Goal: Find specific page/section: Find specific page/section

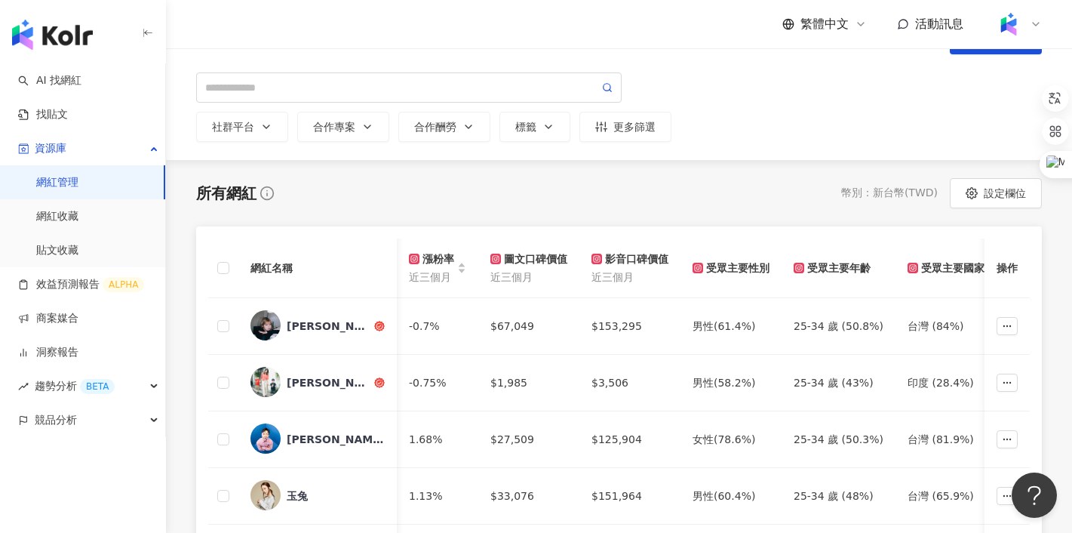
scroll to position [0, 205]
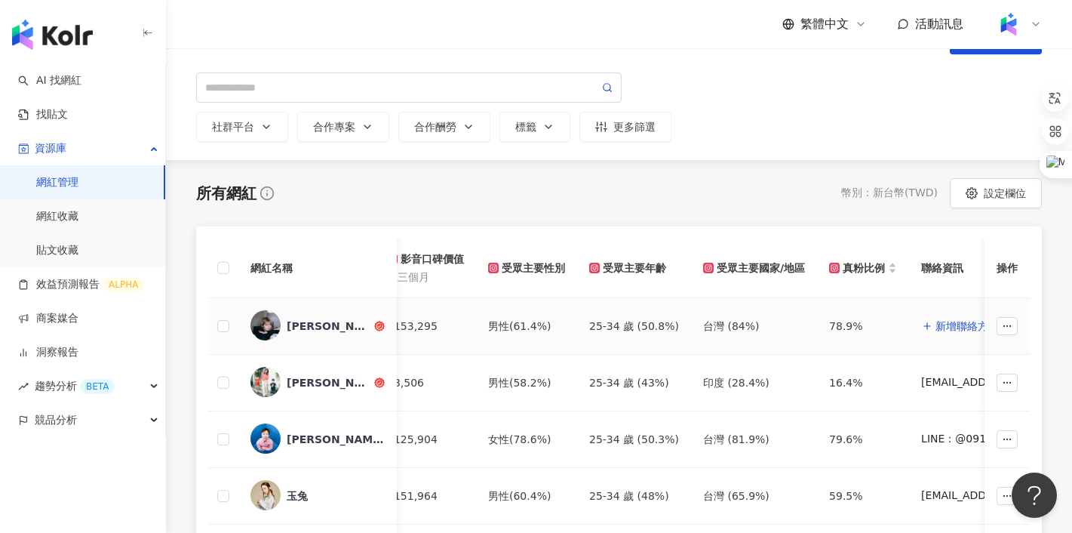
click at [259, 323] on img at bounding box center [266, 325] width 30 height 30
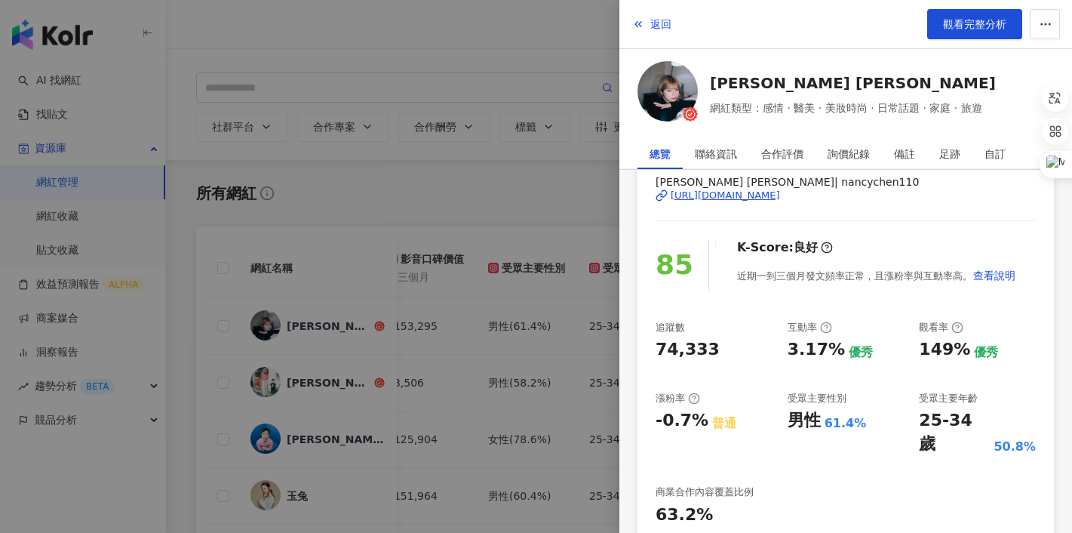
scroll to position [0, 0]
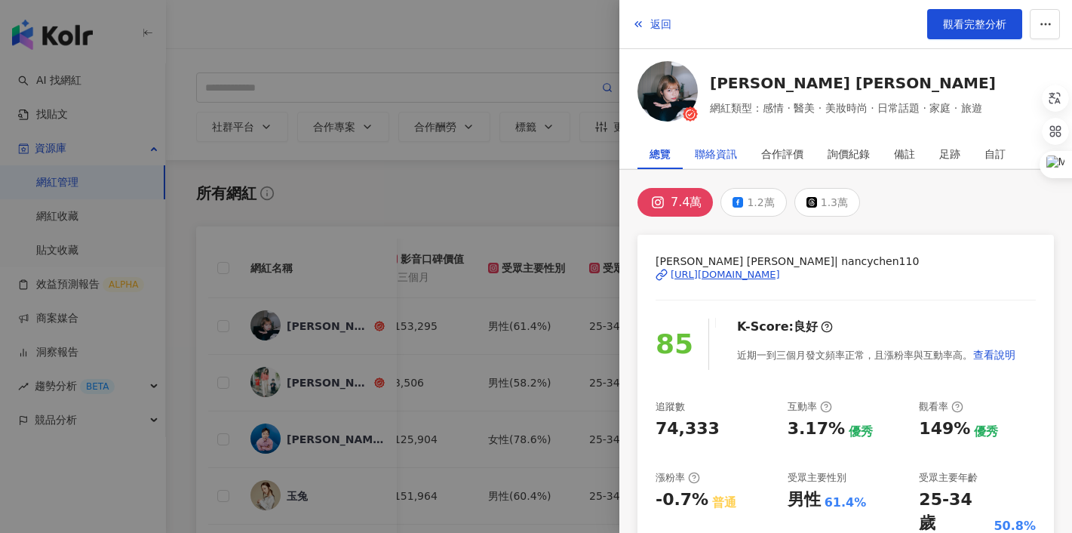
click at [721, 152] on div "聯絡資訊" at bounding box center [716, 154] width 42 height 30
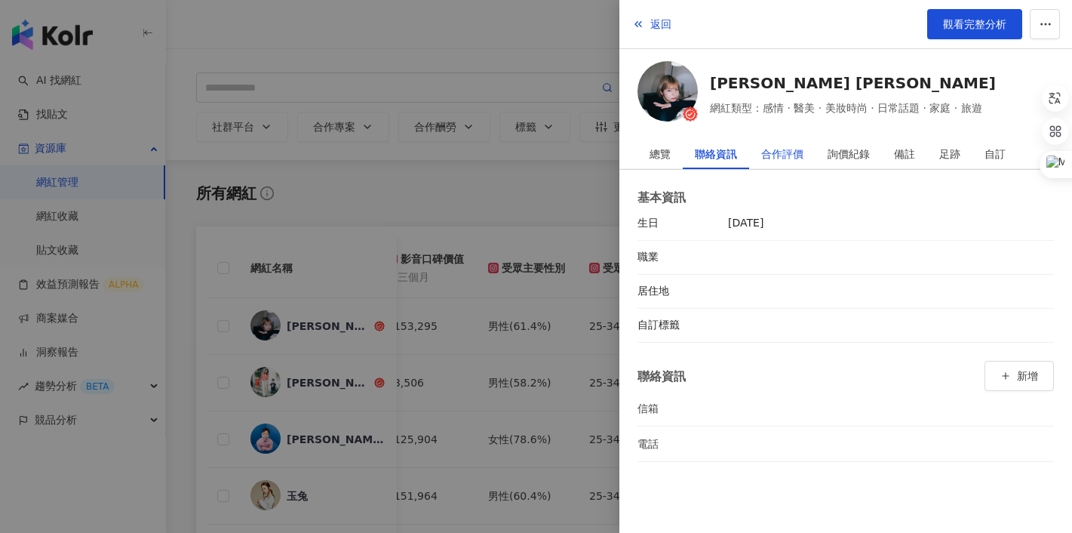
click at [791, 151] on div "合作評價" at bounding box center [782, 154] width 42 height 30
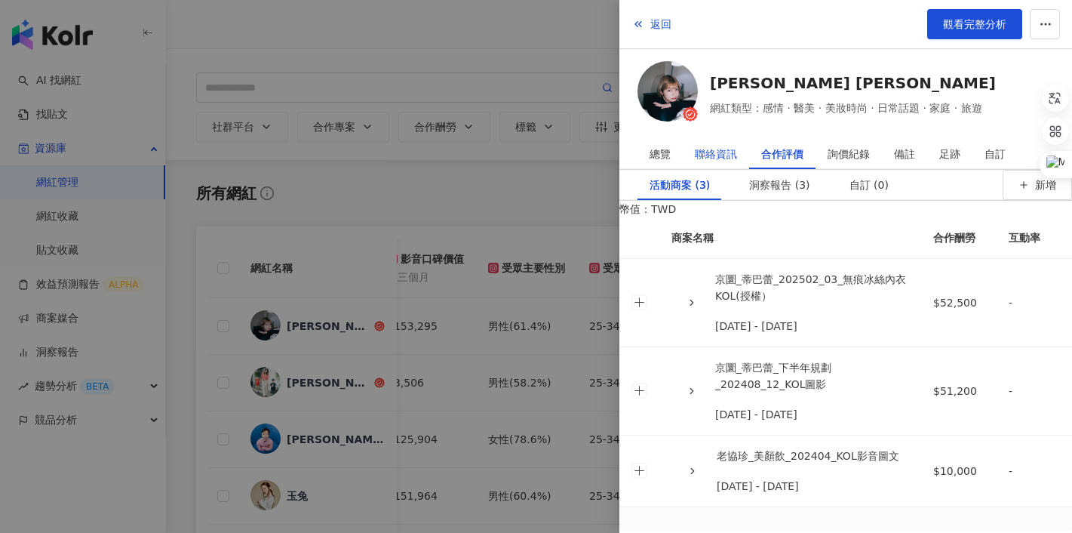
click at [718, 148] on div "聯絡資訊" at bounding box center [716, 154] width 42 height 30
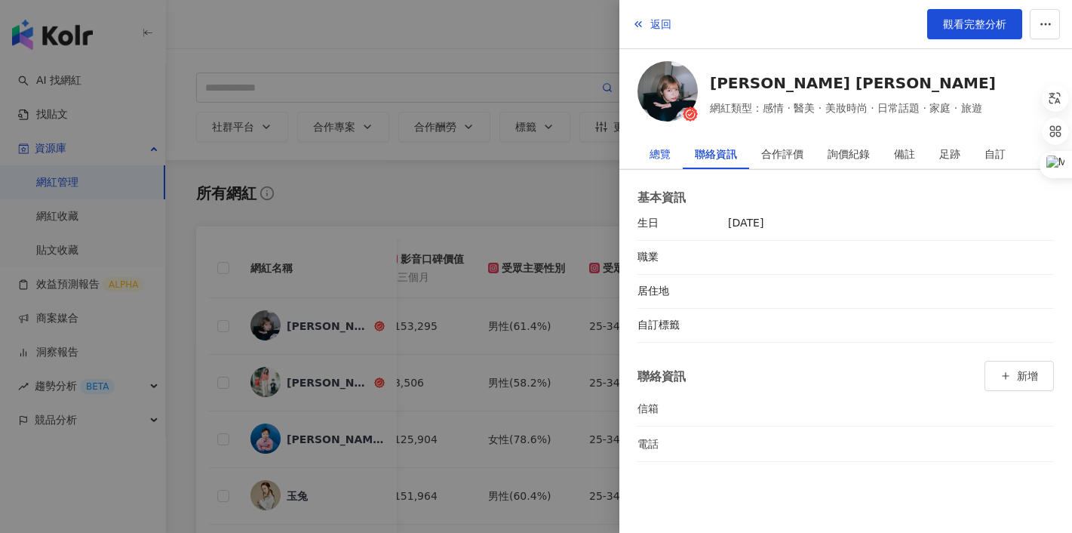
click at [659, 152] on div "總覽" at bounding box center [660, 154] width 21 height 30
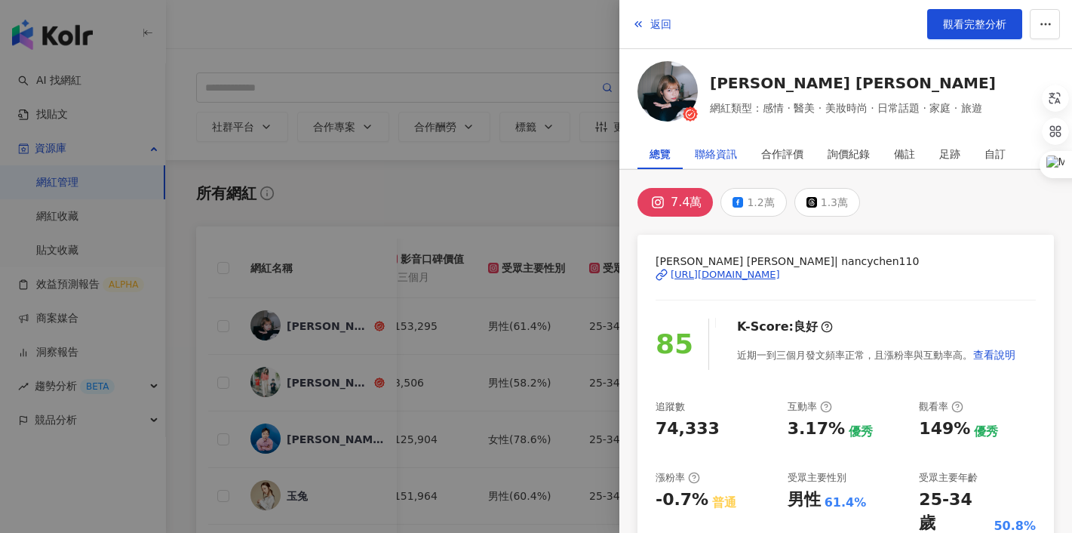
click at [718, 152] on div "聯絡資訊" at bounding box center [716, 154] width 42 height 30
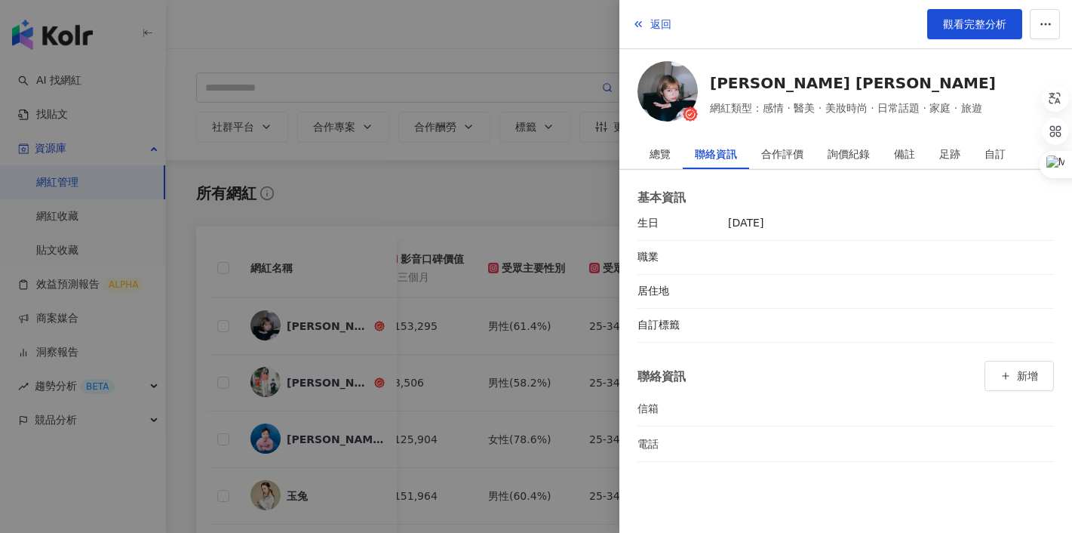
click at [572, 199] on div at bounding box center [536, 266] width 1072 height 533
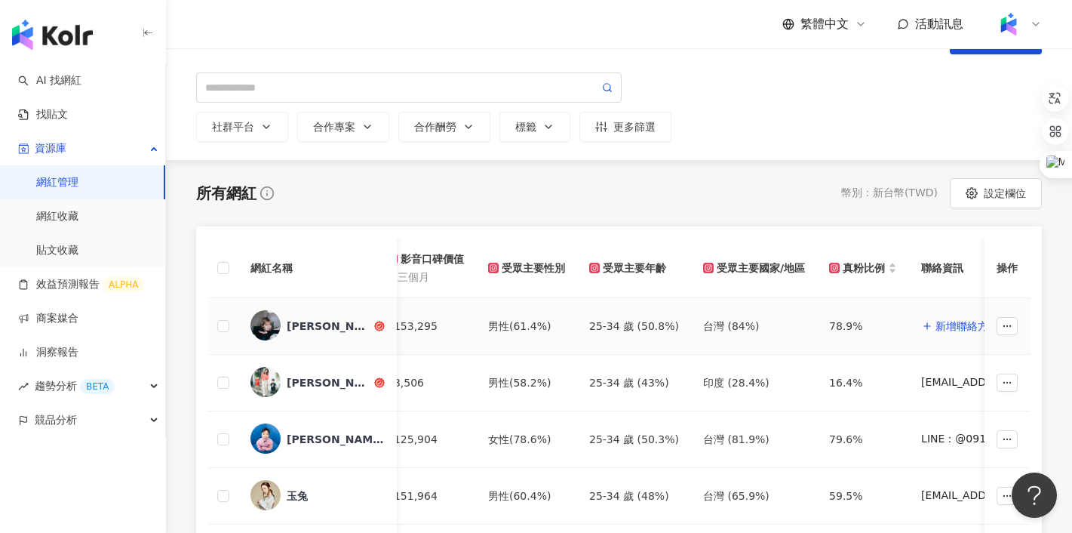
click at [260, 327] on img at bounding box center [266, 325] width 30 height 30
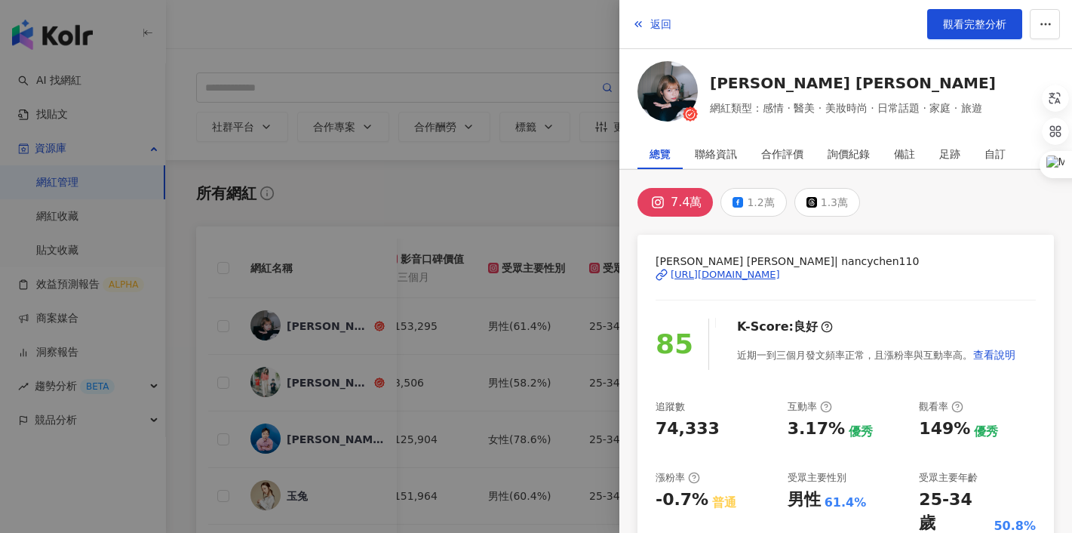
click at [542, 303] on div at bounding box center [536, 266] width 1072 height 533
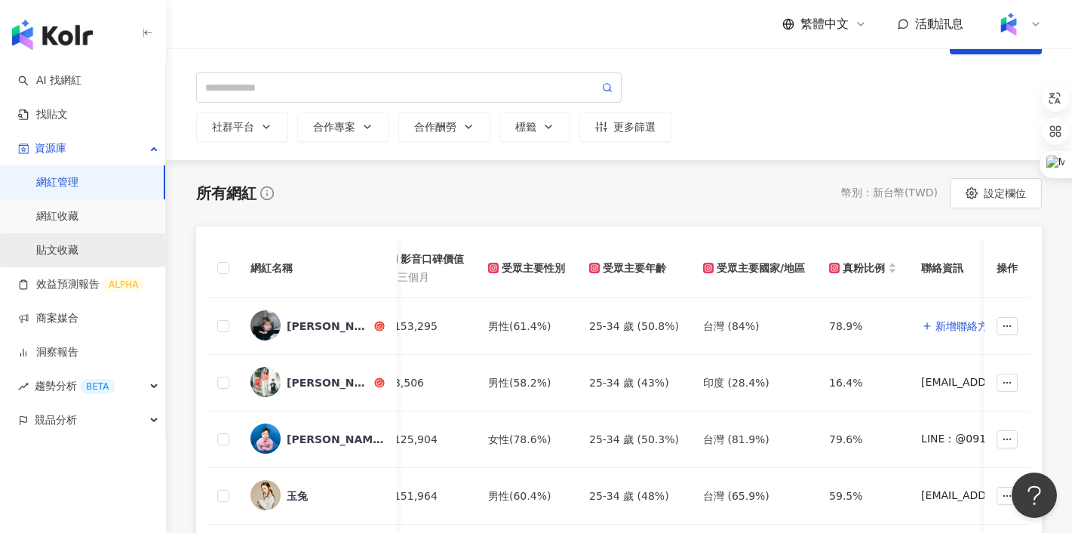
click at [63, 249] on link "貼文收藏" at bounding box center [57, 250] width 42 height 15
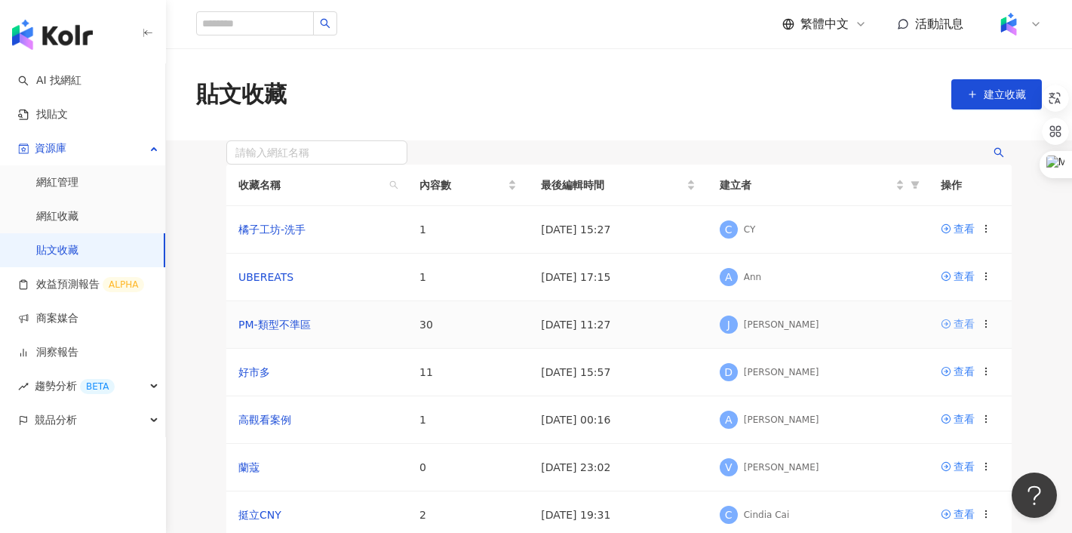
click at [964, 332] on div "查看" at bounding box center [964, 323] width 21 height 17
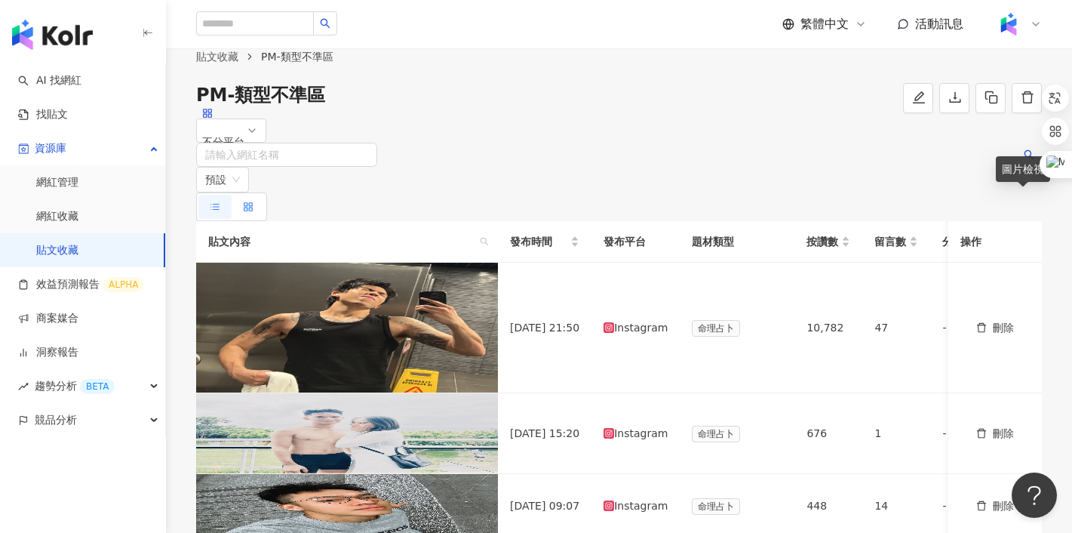
click at [254, 203] on icon at bounding box center [248, 206] width 11 height 11
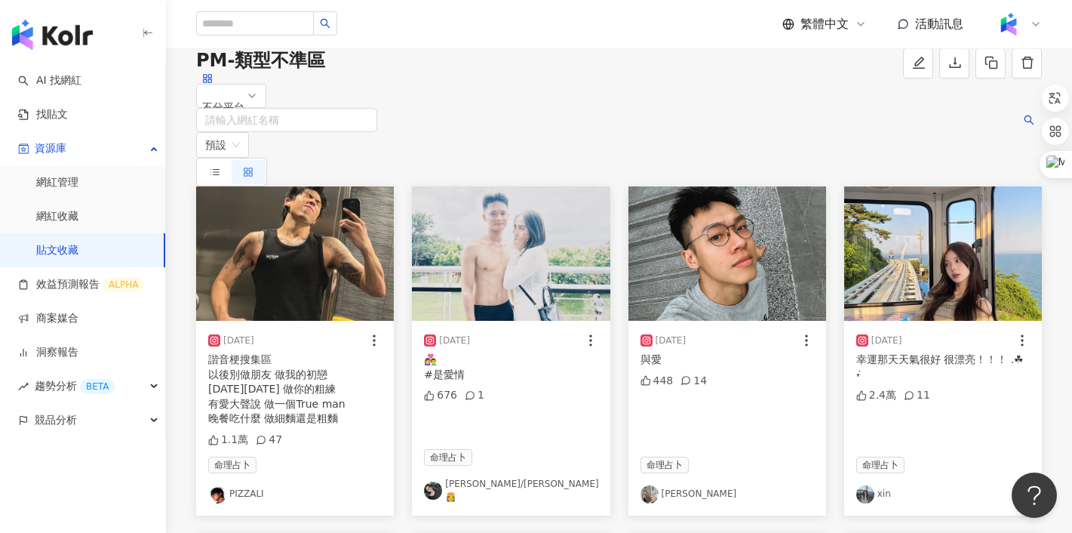
scroll to position [39, 0]
